Goal: Navigation & Orientation: Find specific page/section

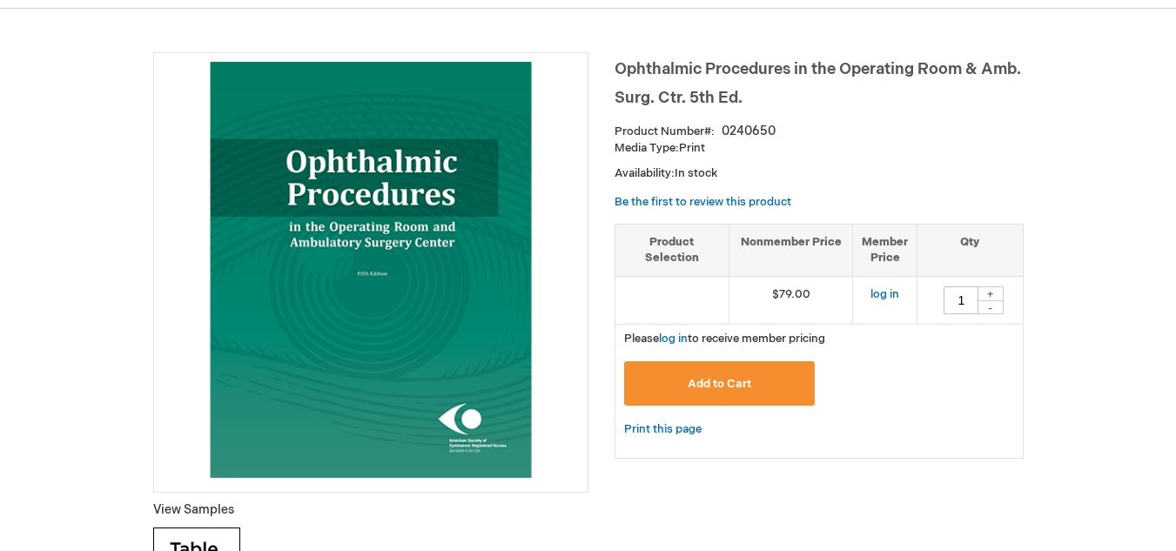
scroll to position [209, 0]
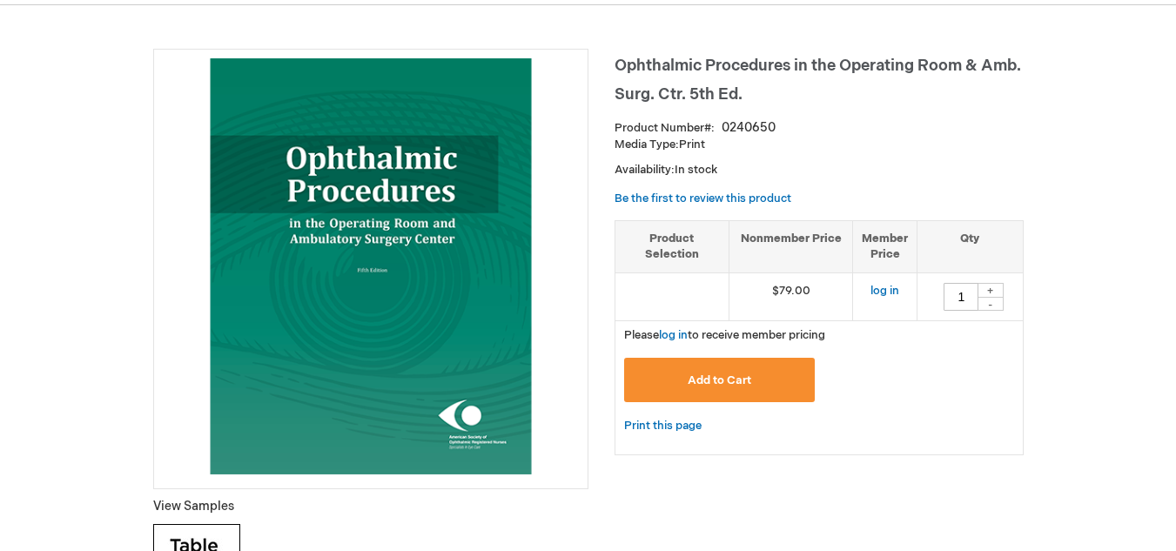
click at [490, 356] on img at bounding box center [371, 266] width 416 height 416
click at [716, 205] on link "Be the first to review this product" at bounding box center [703, 199] width 177 height 14
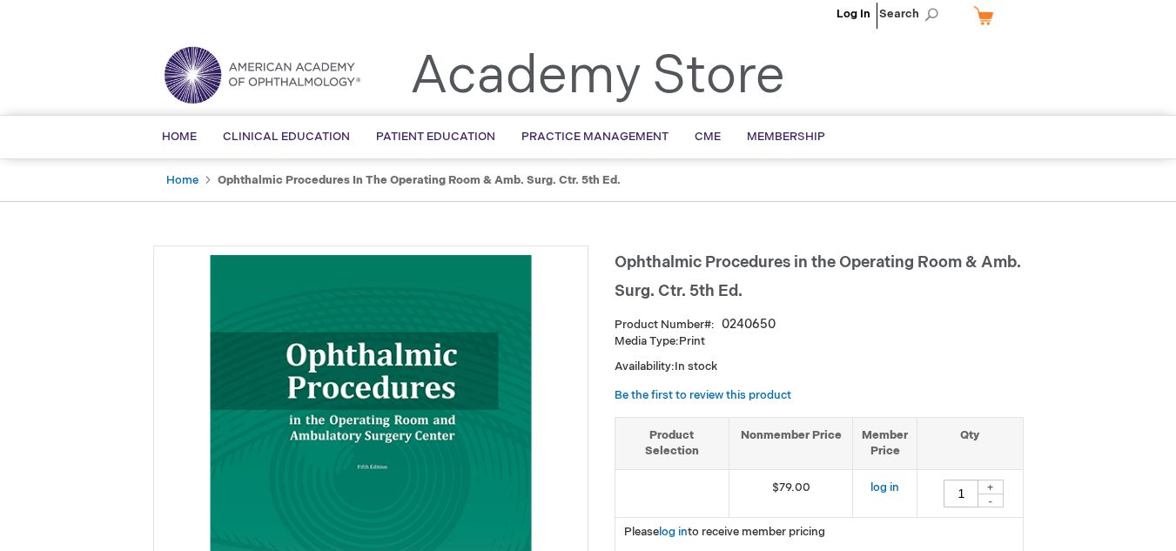
scroll to position [0, 0]
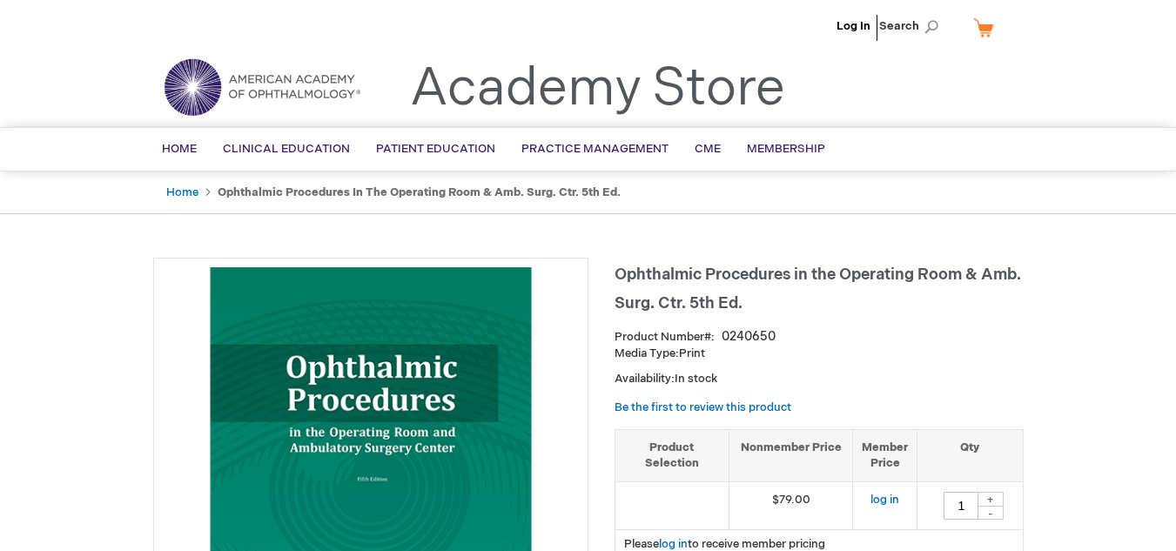
click at [781, 160] on link "Membership" at bounding box center [786, 149] width 104 height 43
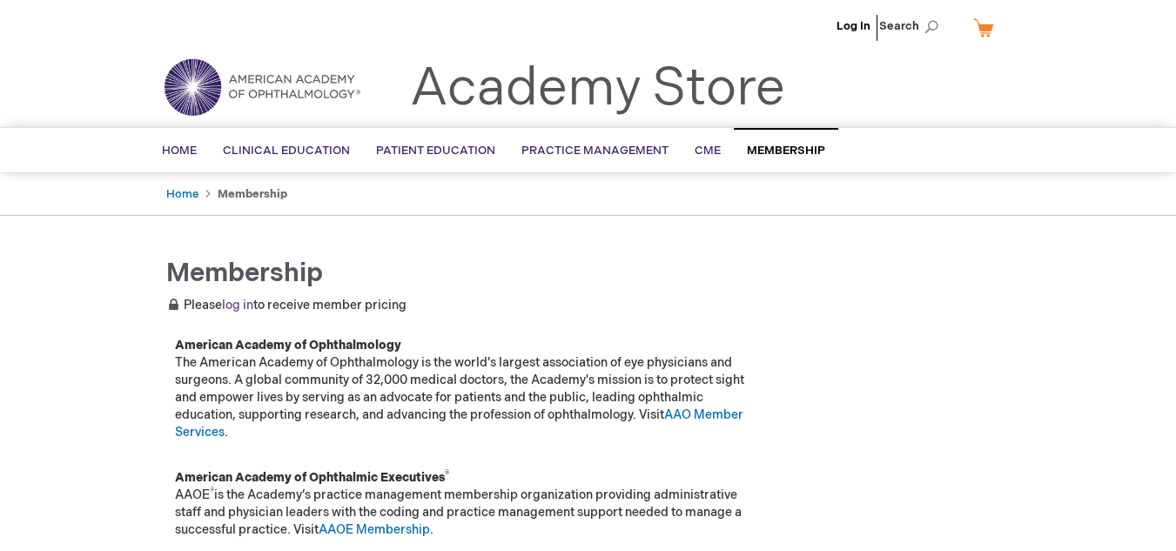
click at [238, 307] on link "log in" at bounding box center [237, 305] width 31 height 15
